Goal: Task Accomplishment & Management: Use online tool/utility

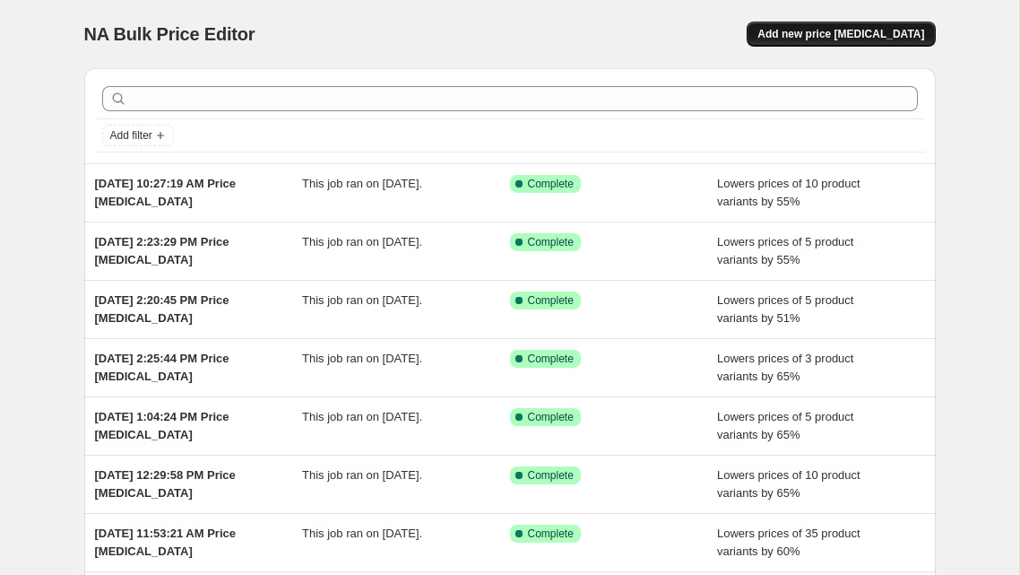
click at [861, 31] on span "Add new price [MEDICAL_DATA]" at bounding box center [841, 34] width 167 height 14
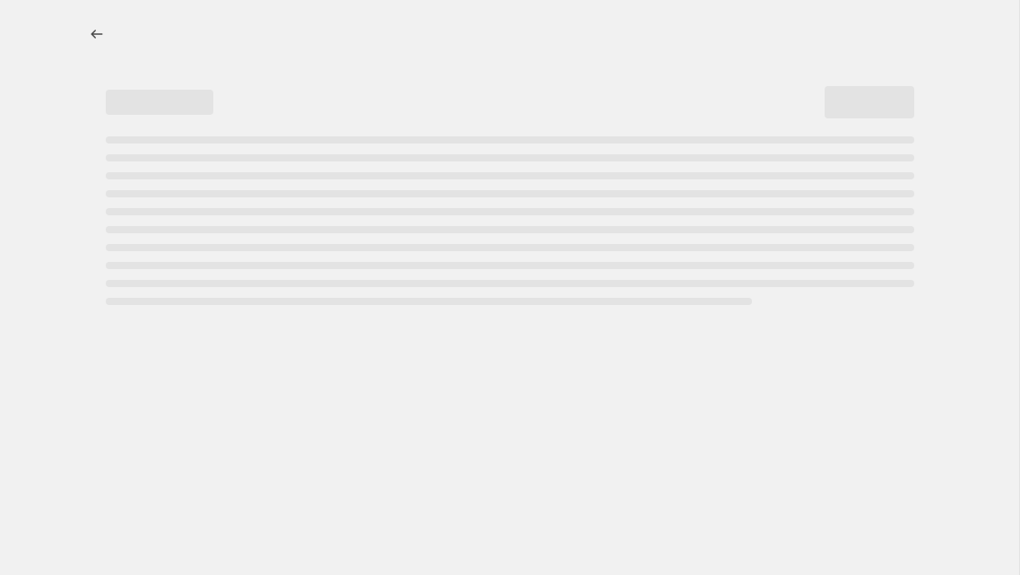
select select "percentage"
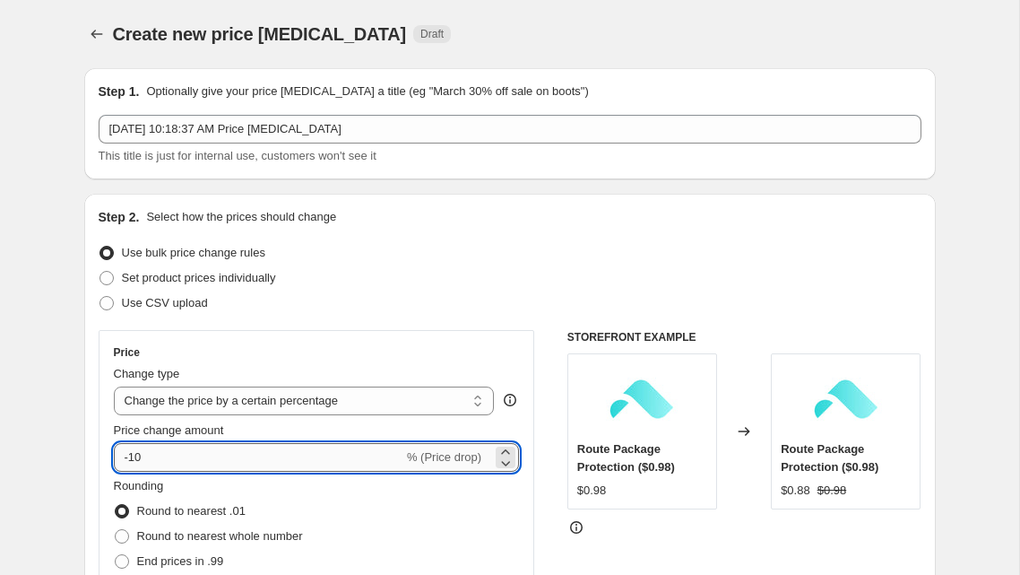
click at [226, 455] on input "-10" at bounding box center [259, 457] width 290 height 29
type input "-1"
type input "-65"
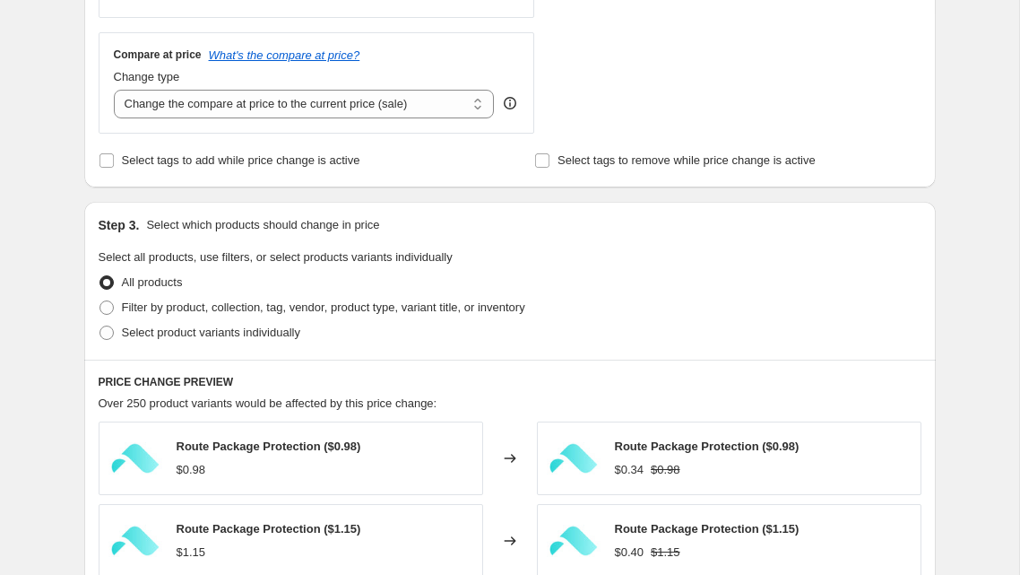
scroll to position [636, 0]
click at [210, 311] on span "Filter by product, collection, tag, vendor, product type, variant title, or inv…" at bounding box center [323, 305] width 403 height 13
click at [100, 300] on input "Filter by product, collection, tag, vendor, product type, variant title, or inv…" at bounding box center [100, 299] width 1 height 1
radio input "true"
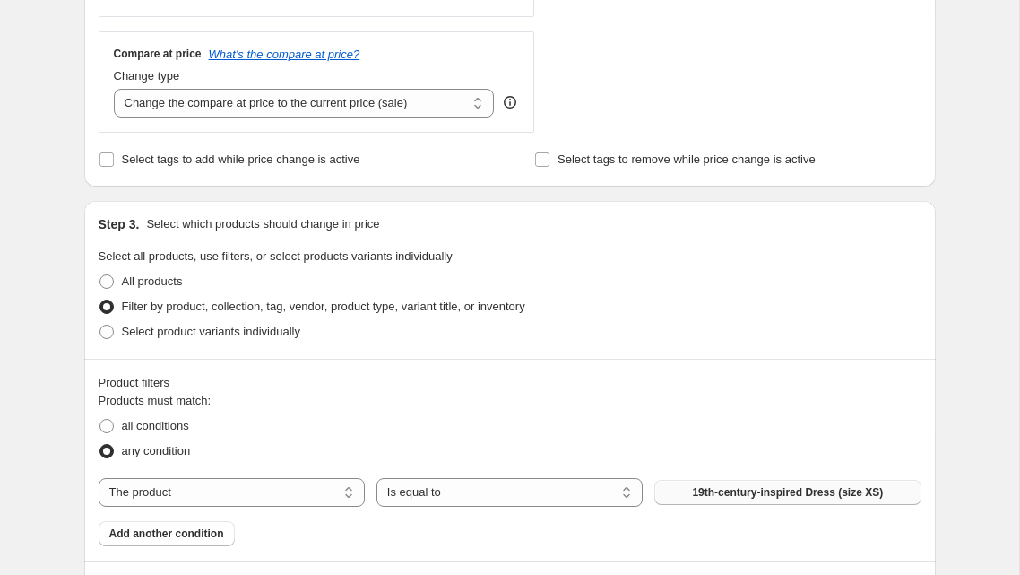
click at [719, 489] on span "19th-century-inspired Dress (size XS)" at bounding box center [787, 492] width 191 height 14
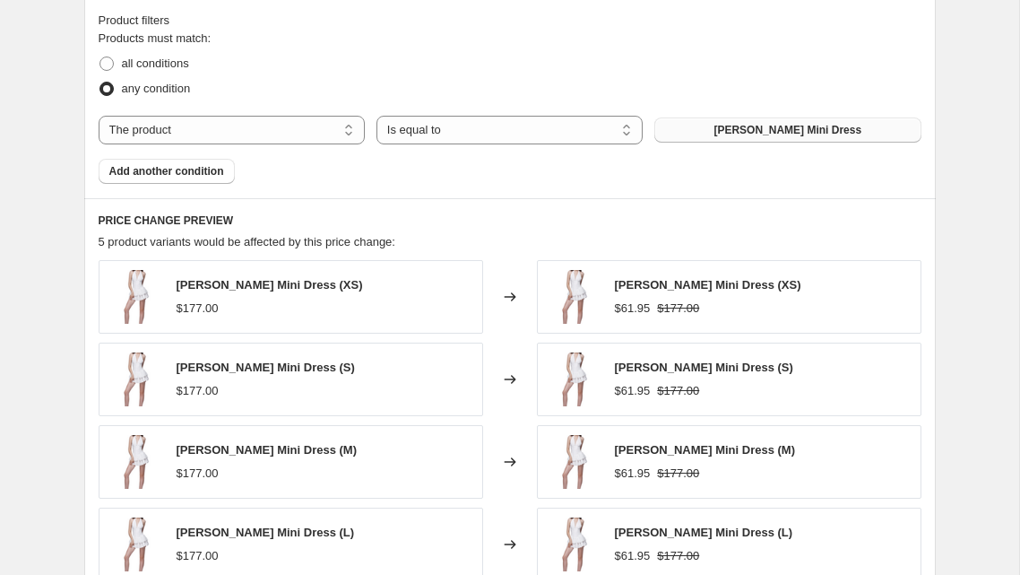
scroll to position [1419, 0]
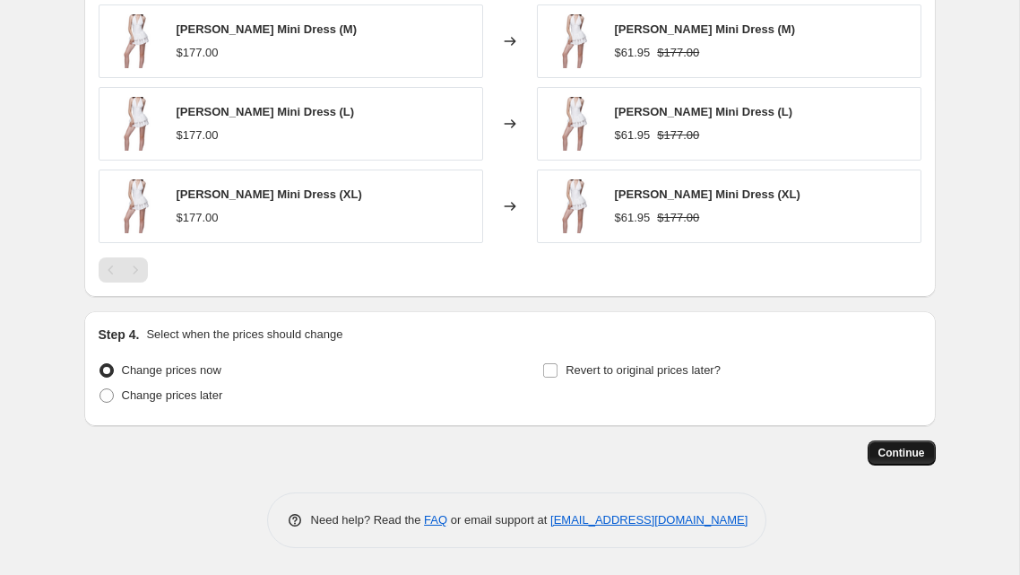
click at [897, 450] on span "Continue" at bounding box center [902, 453] width 47 height 14
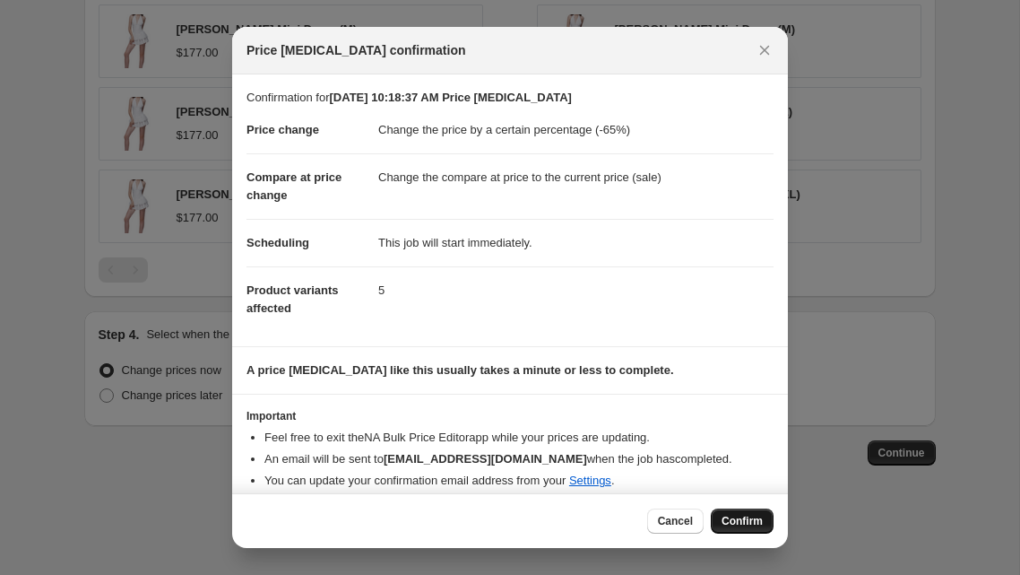
click at [758, 519] on span "Confirm" at bounding box center [742, 521] width 41 height 14
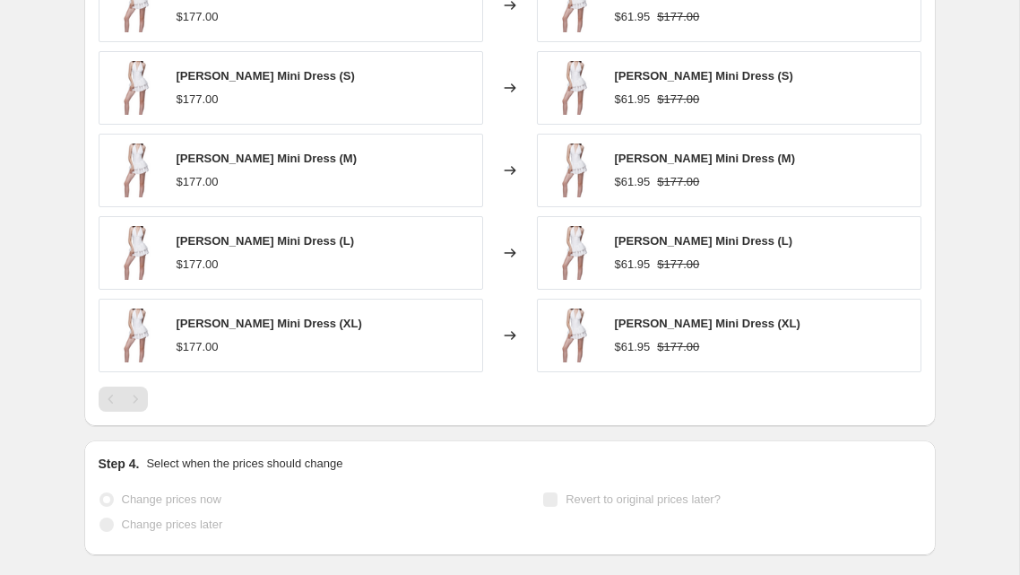
scroll to position [1466, 0]
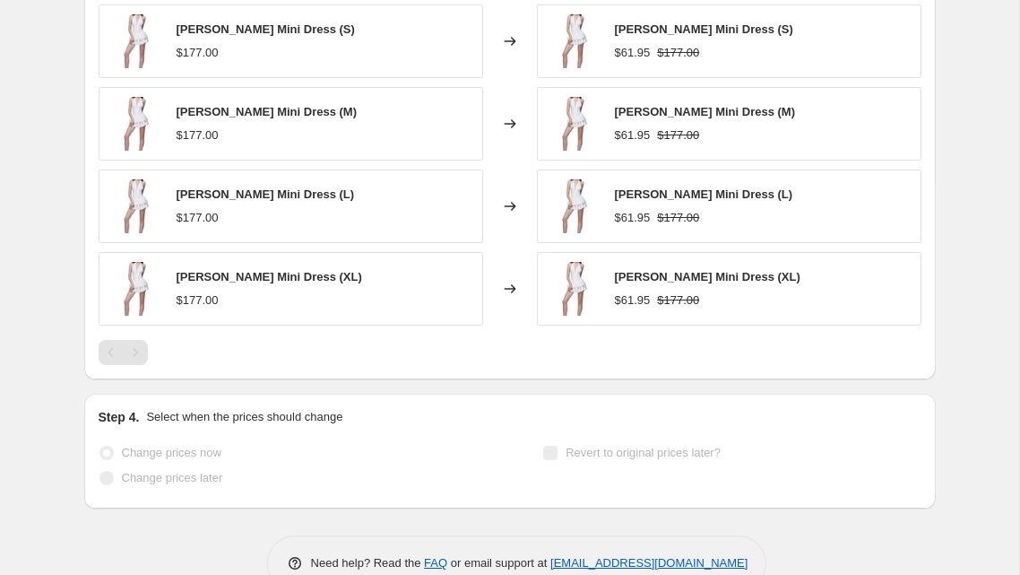
select select "percentage"
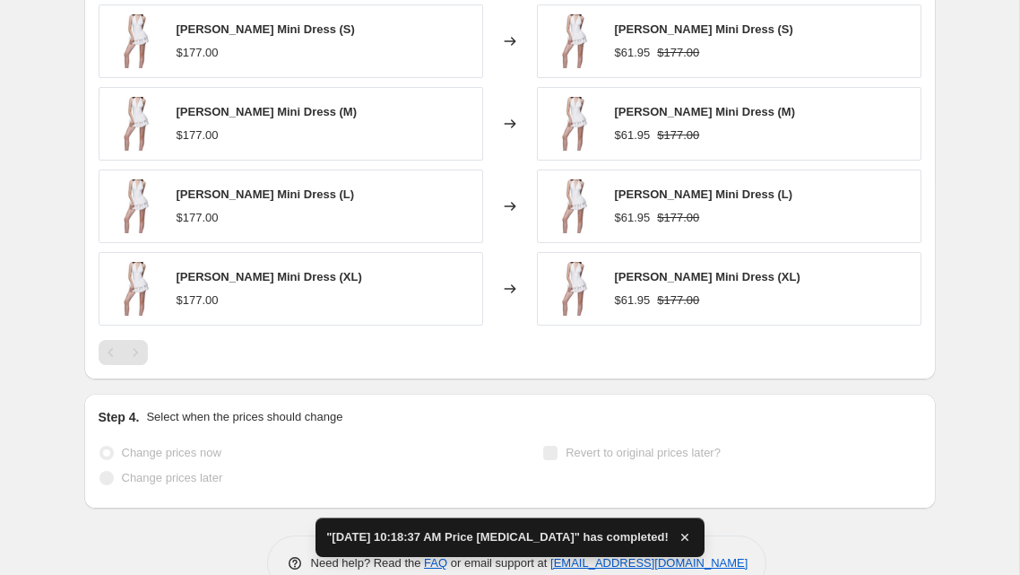
scroll to position [0, 0]
